Goal: Transaction & Acquisition: Purchase product/service

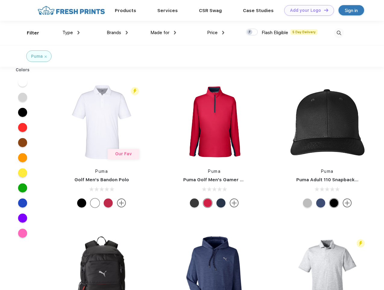
click at [307, 10] on link "Add your Logo Design Tool" at bounding box center [310, 10] width 50 height 11
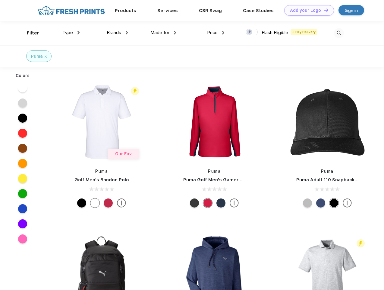
click at [0, 0] on div "Design Tool" at bounding box center [0, 0] width 0 height 0
click at [324, 10] on link "Add your Logo Design Tool" at bounding box center [310, 10] width 50 height 11
click at [29, 33] on div "Filter" at bounding box center [33, 33] width 12 height 7
click at [71, 33] on span "Type" at bounding box center [67, 32] width 11 height 5
click at [117, 33] on span "Brands" at bounding box center [114, 32] width 14 height 5
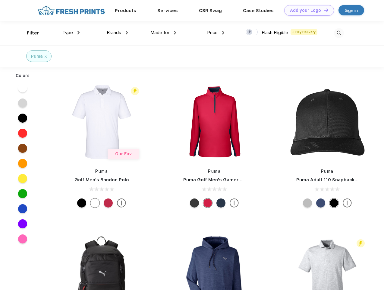
click at [164, 33] on span "Made for" at bounding box center [160, 32] width 19 height 5
click at [216, 33] on span "Price" at bounding box center [212, 32] width 11 height 5
click at [252, 32] on div at bounding box center [252, 32] width 12 height 7
click at [250, 32] on input "checkbox" at bounding box center [248, 30] width 4 height 4
click at [339, 33] on img at bounding box center [339, 33] width 10 height 10
